Goal: Contribute content

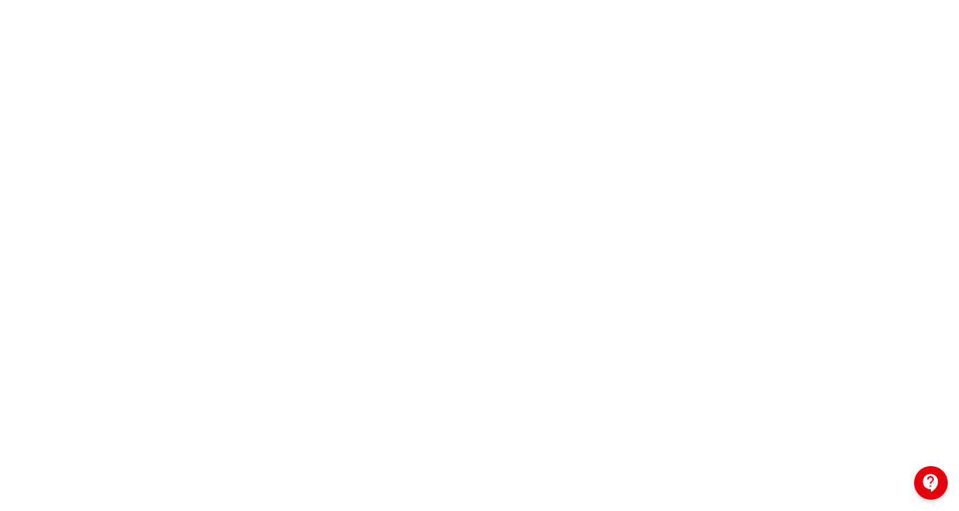
scroll to position [251, 0]
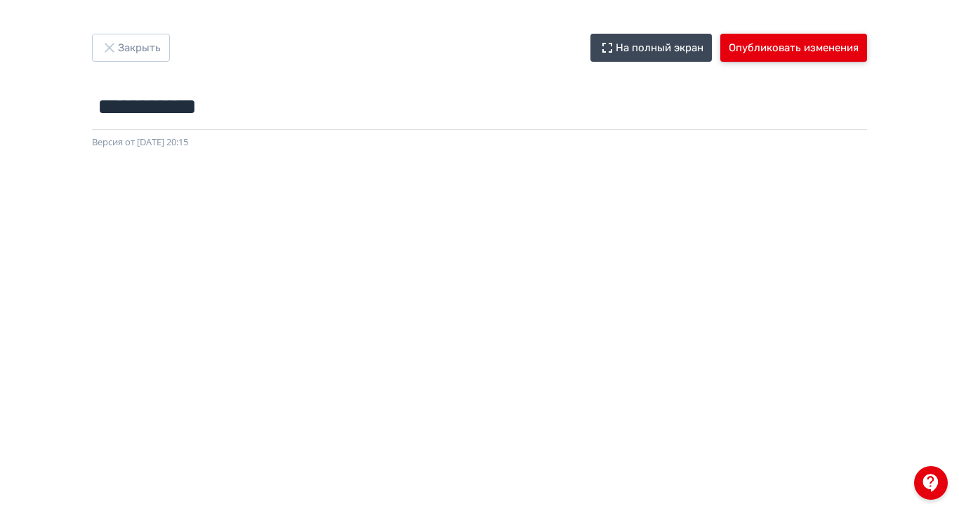
click at [867, 46] on button "Опубликовать изменения" at bounding box center [793, 48] width 147 height 28
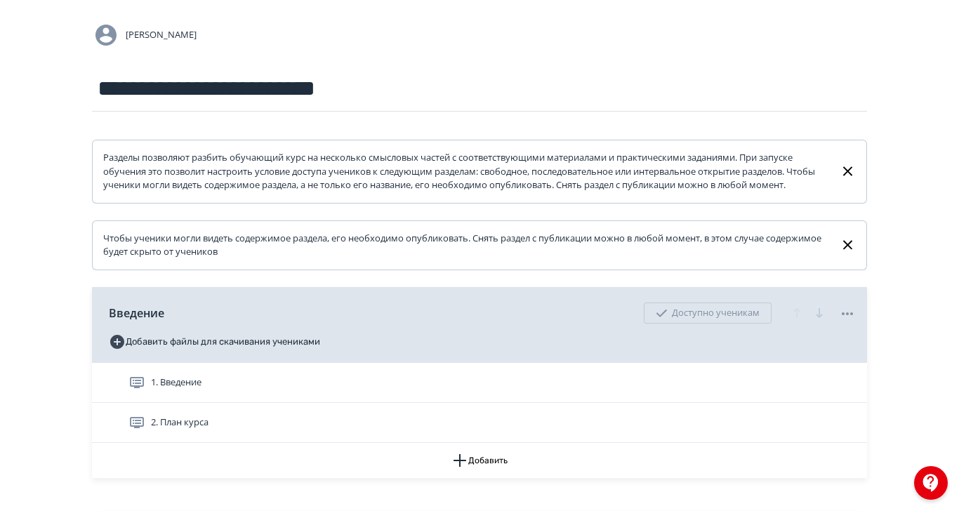
scroll to position [376, 0]
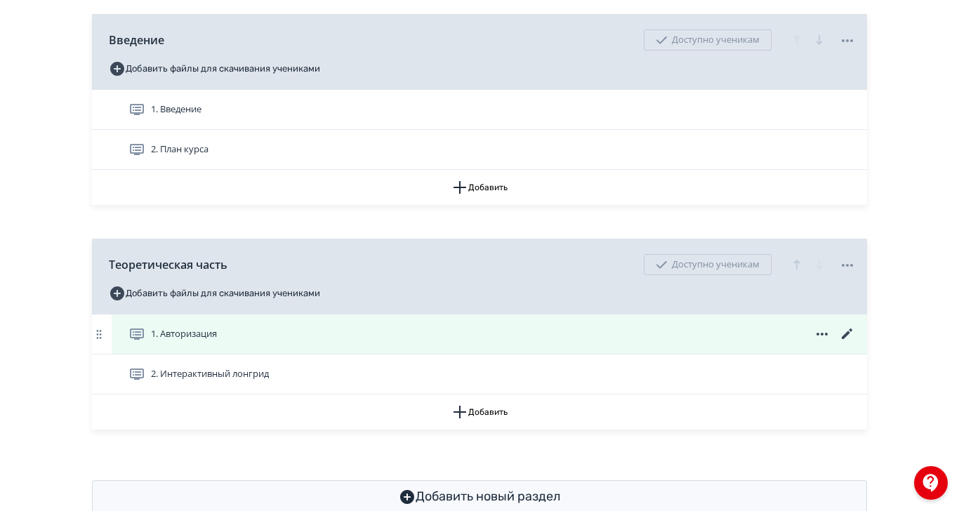
click at [398, 342] on div "1. Авторизация" at bounding box center [491, 334] width 727 height 17
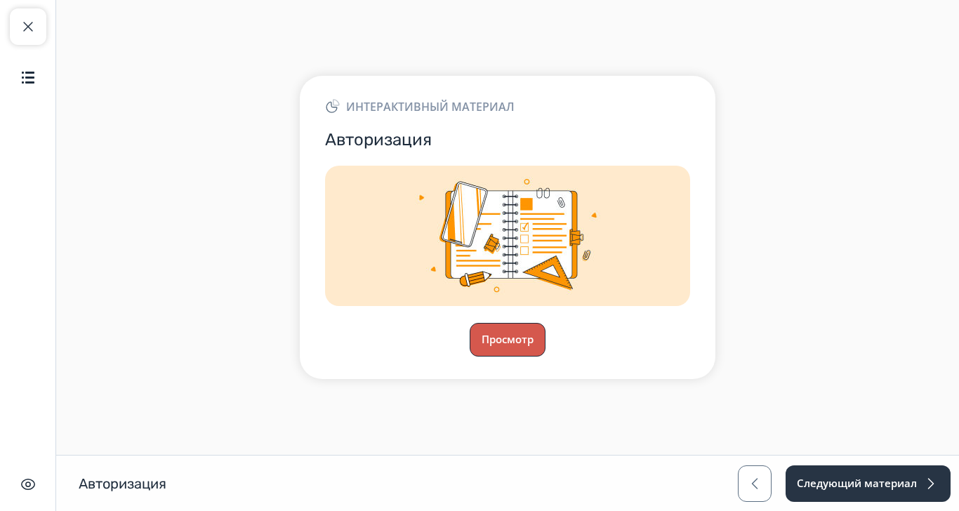
click at [545, 356] on button "Просмотр" at bounding box center [508, 340] width 76 height 34
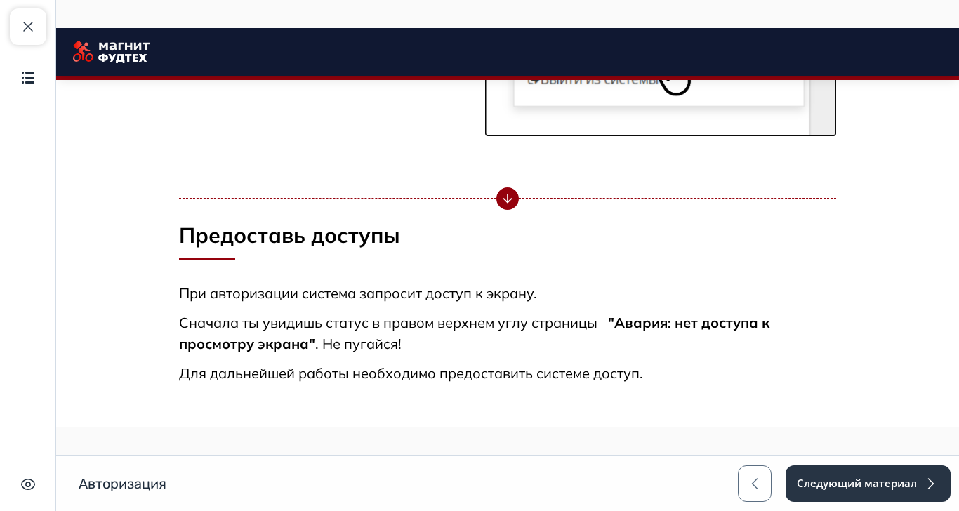
scroll to position [3043, 0]
